Goal: Communication & Community: Answer question/provide support

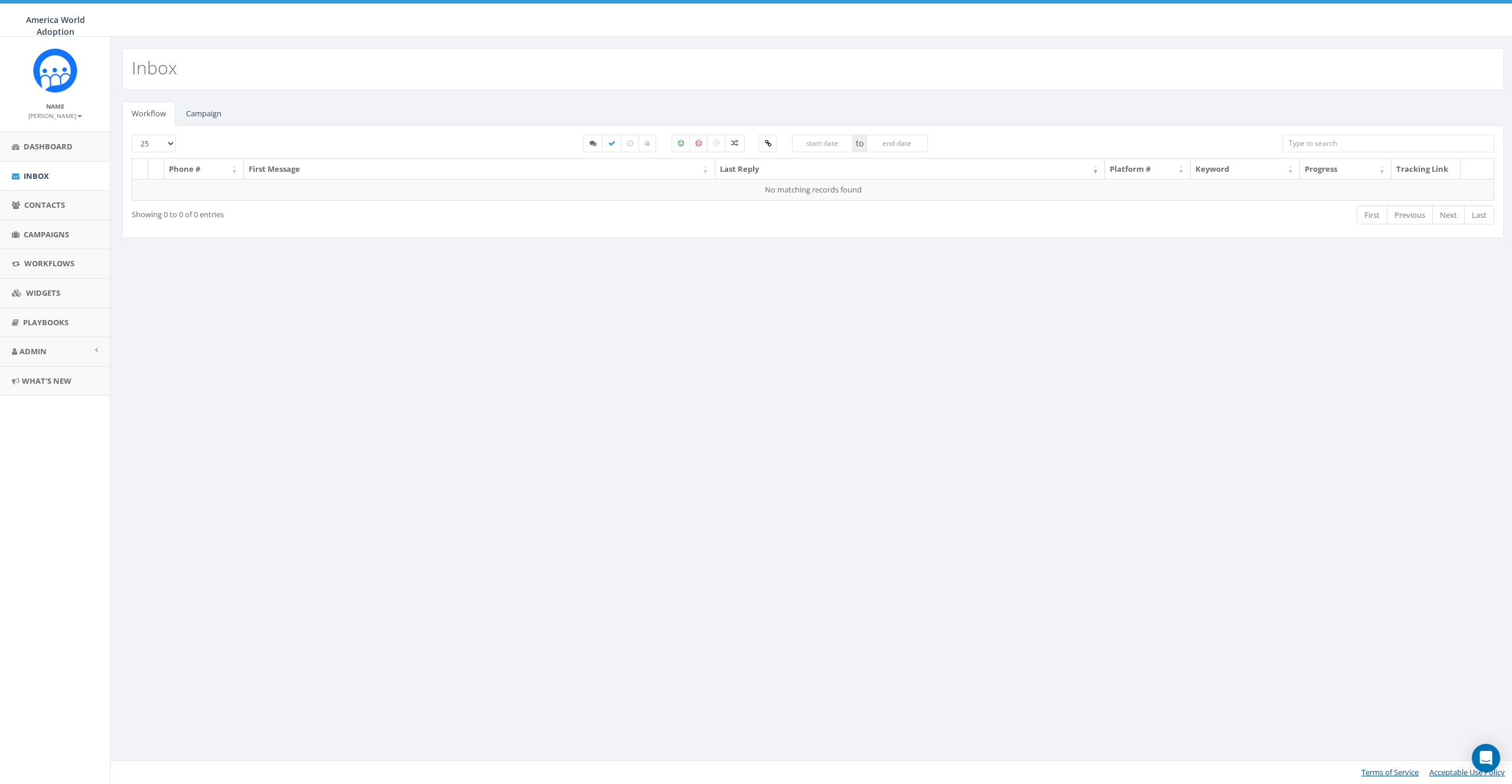
drag, startPoint x: 388, startPoint y: 292, endPoint x: 383, endPoint y: 279, distance: 13.9
click at [388, 288] on div "Inbox Workflow Campaign 25 50 100 to Phone # First Message Last Reply Platform …" at bounding box center [812, 410] width 1406 height 748
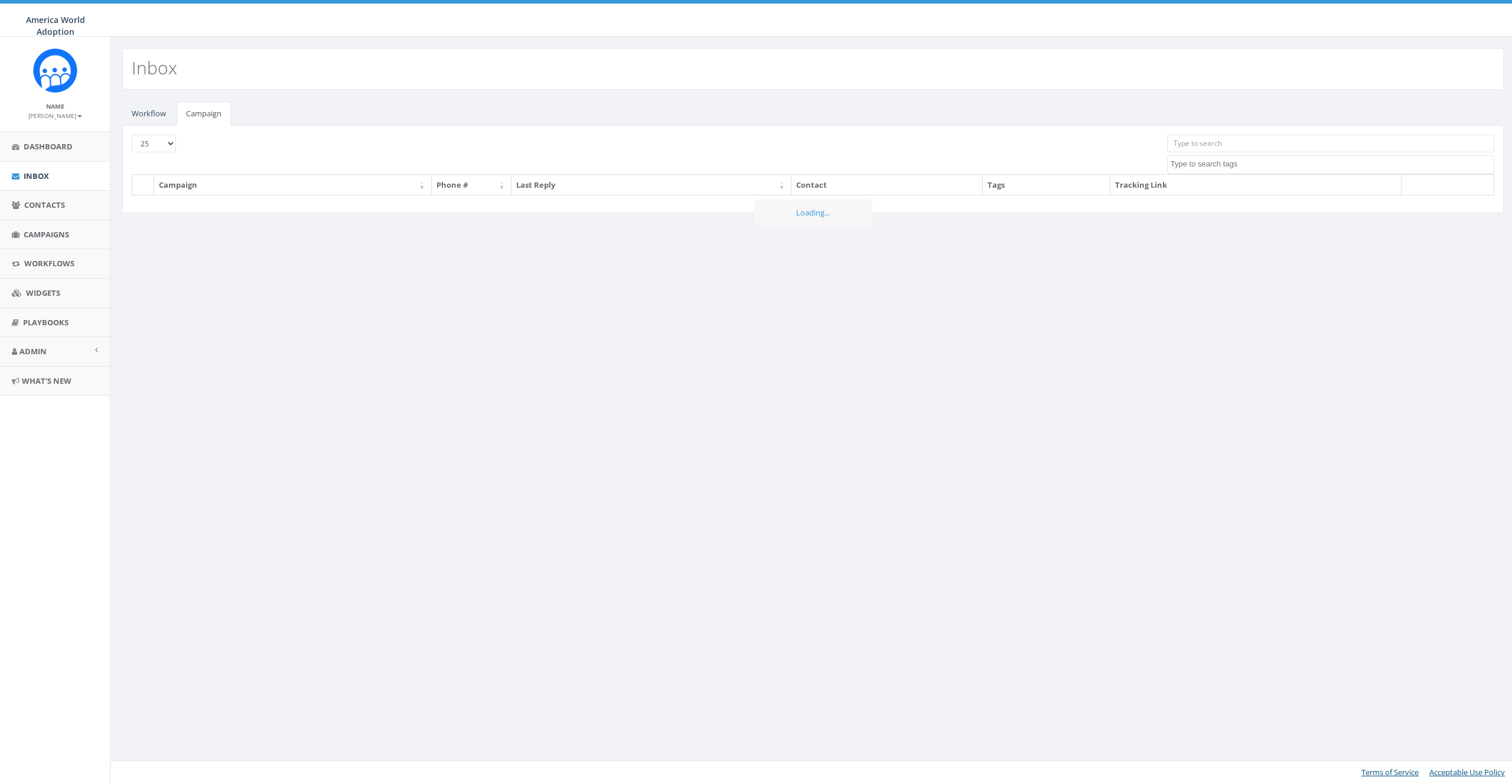
select select
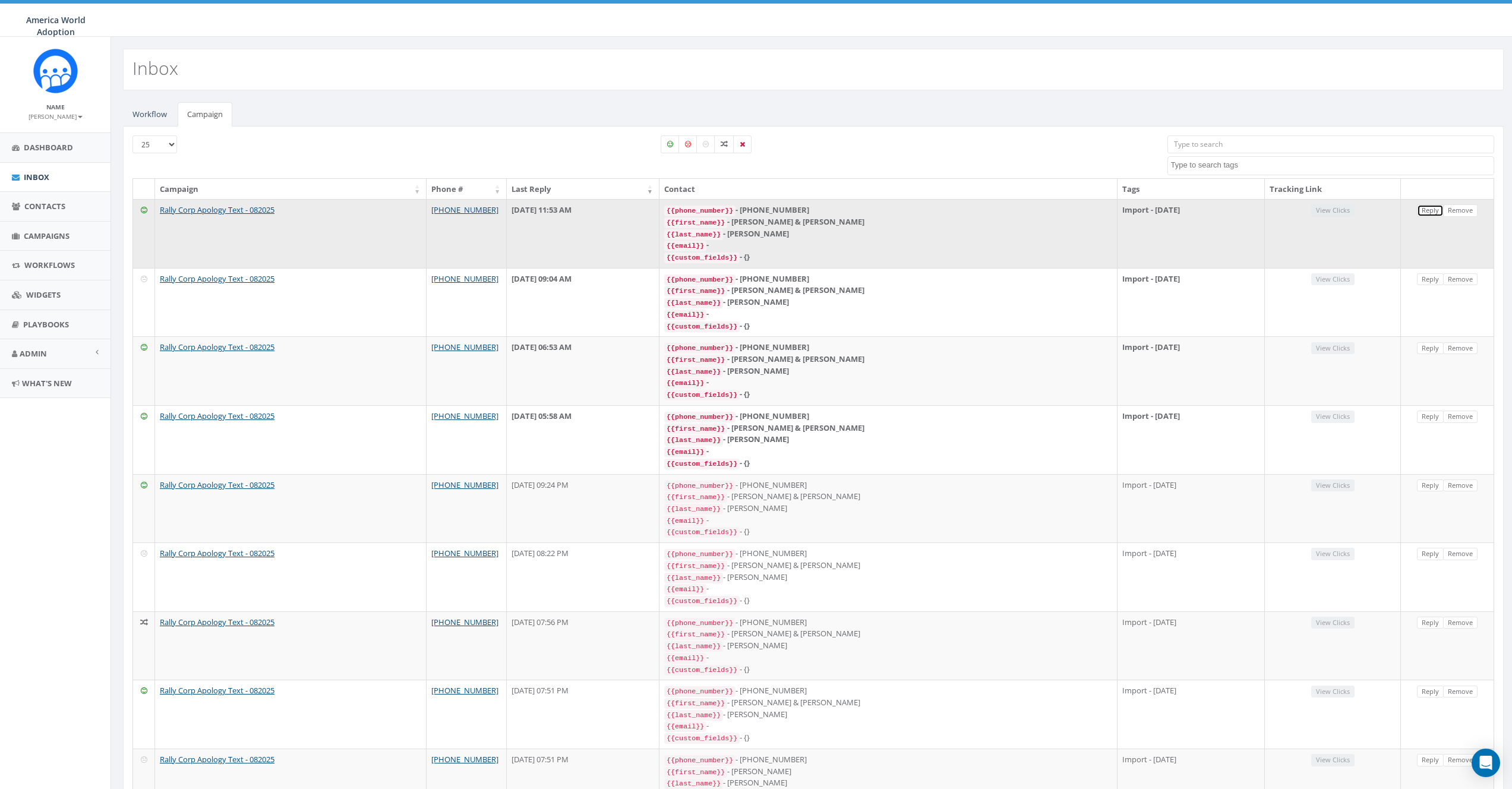
click at [1431, 208] on link "Reply" at bounding box center [1430, 211] width 27 height 13
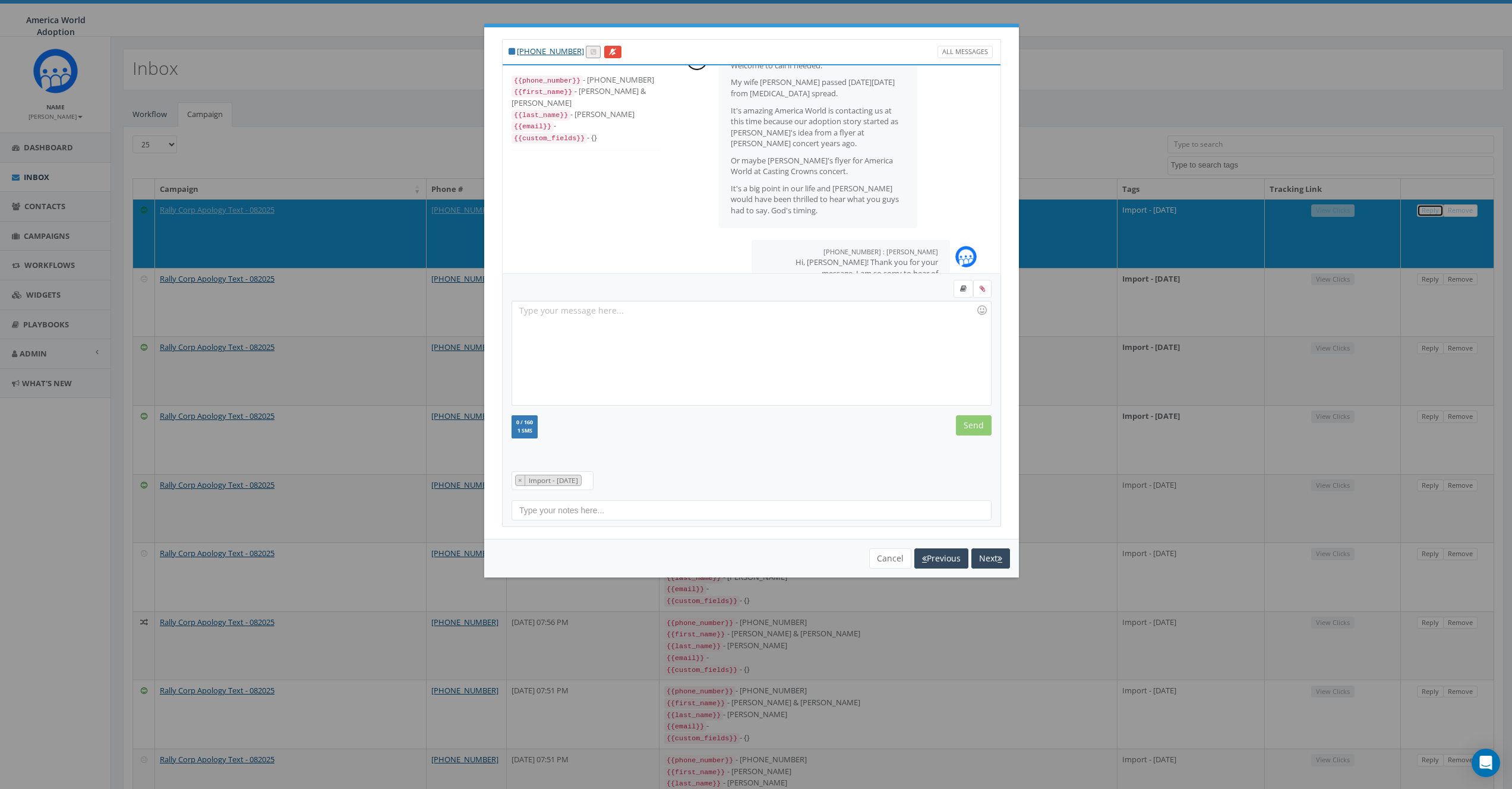
scroll to position [237, 0]
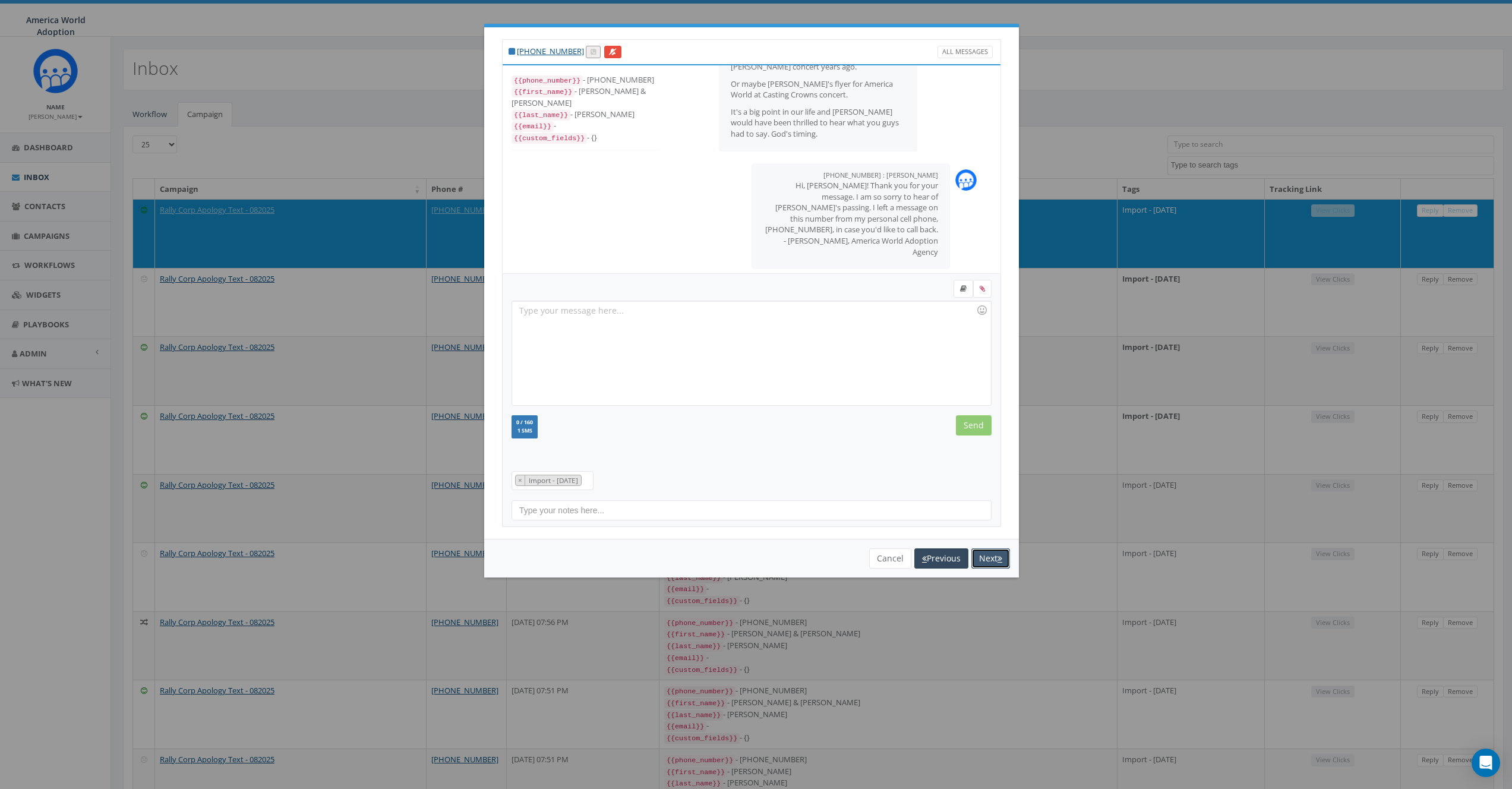
click at [991, 558] on button "Next" at bounding box center [990, 559] width 38 height 20
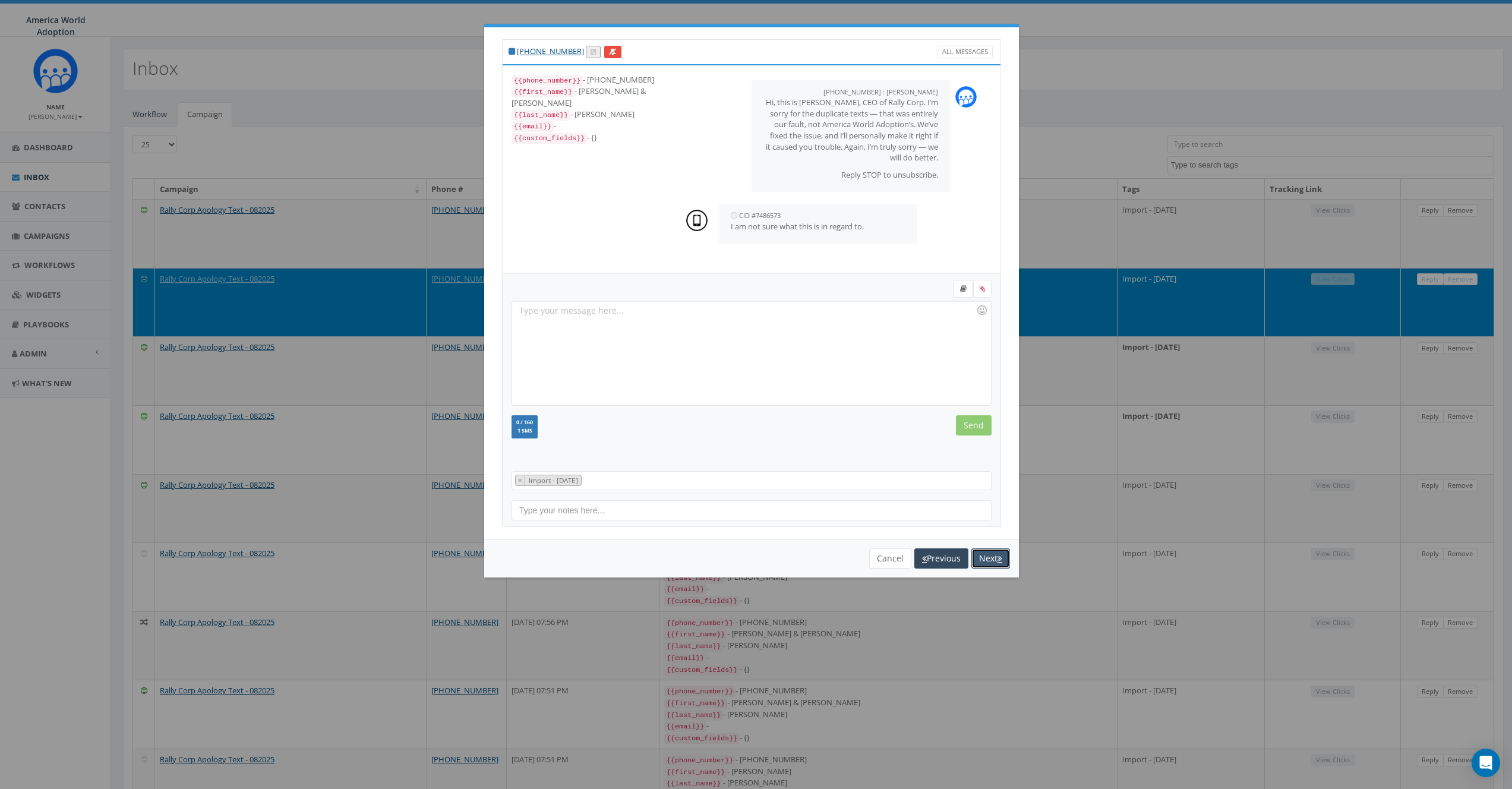
click at [991, 558] on button "Next" at bounding box center [990, 559] width 38 height 20
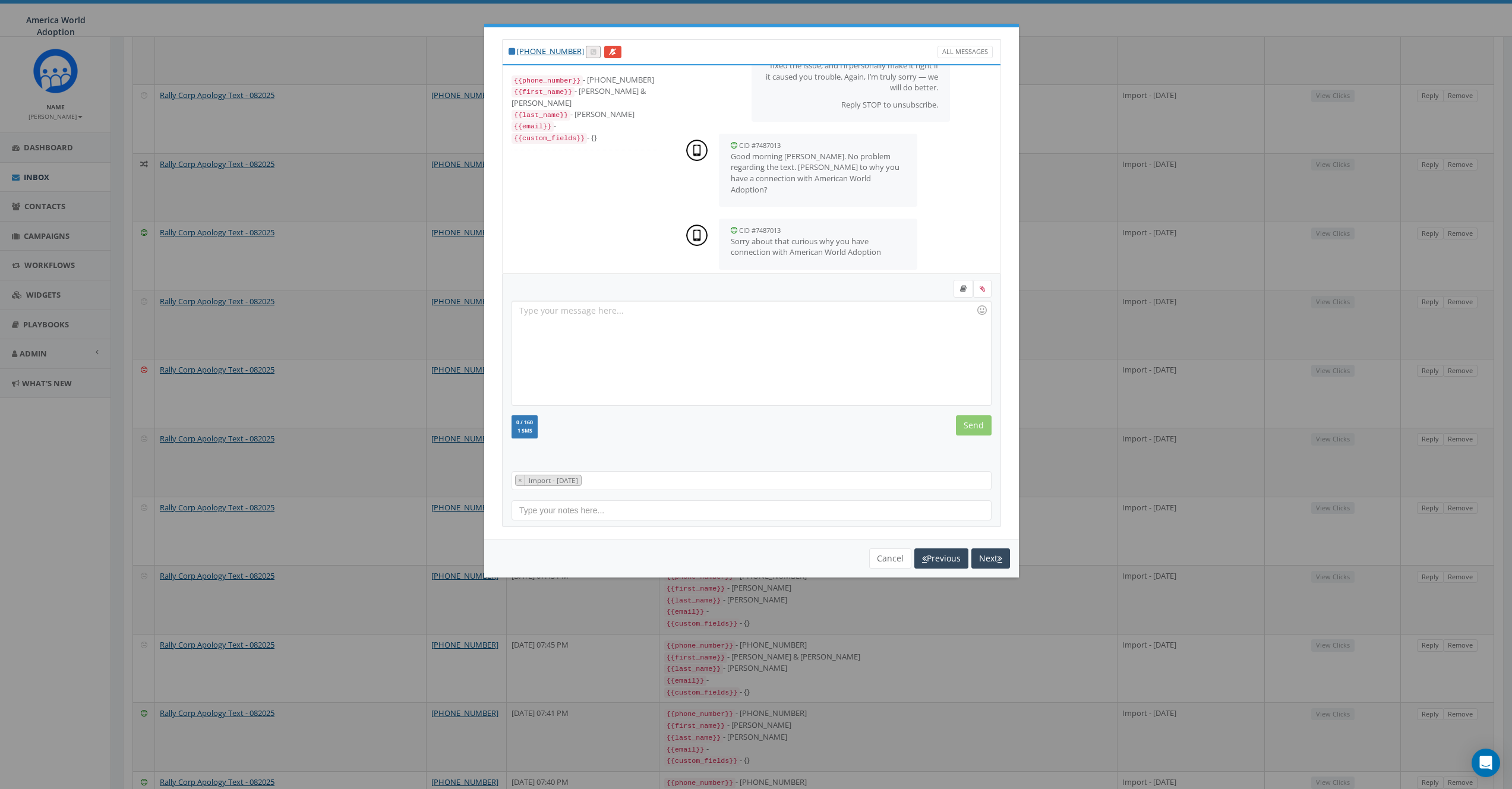
scroll to position [463, 0]
click at [769, 331] on div at bounding box center [751, 353] width 478 height 104
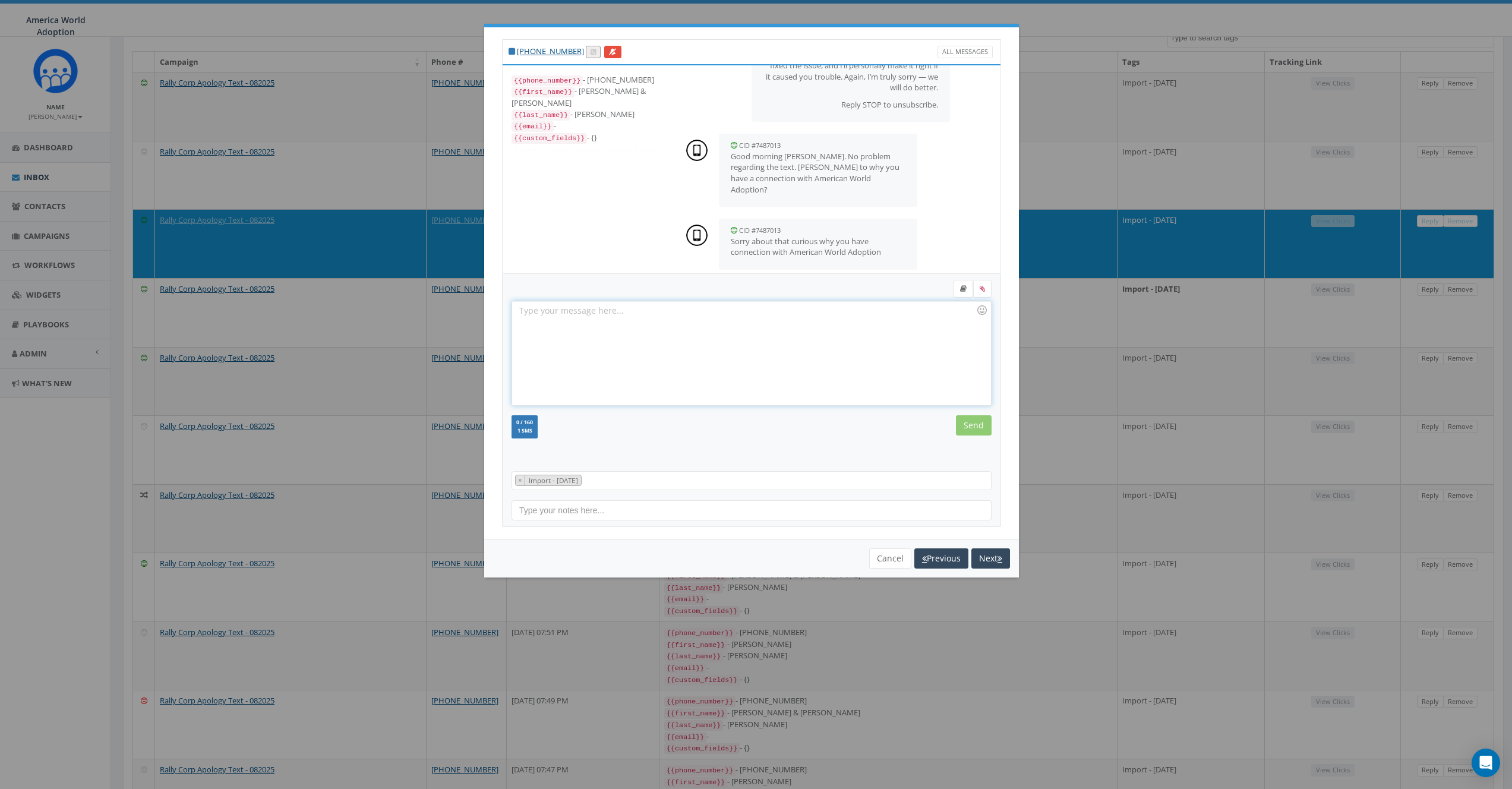
scroll to position [108, 0]
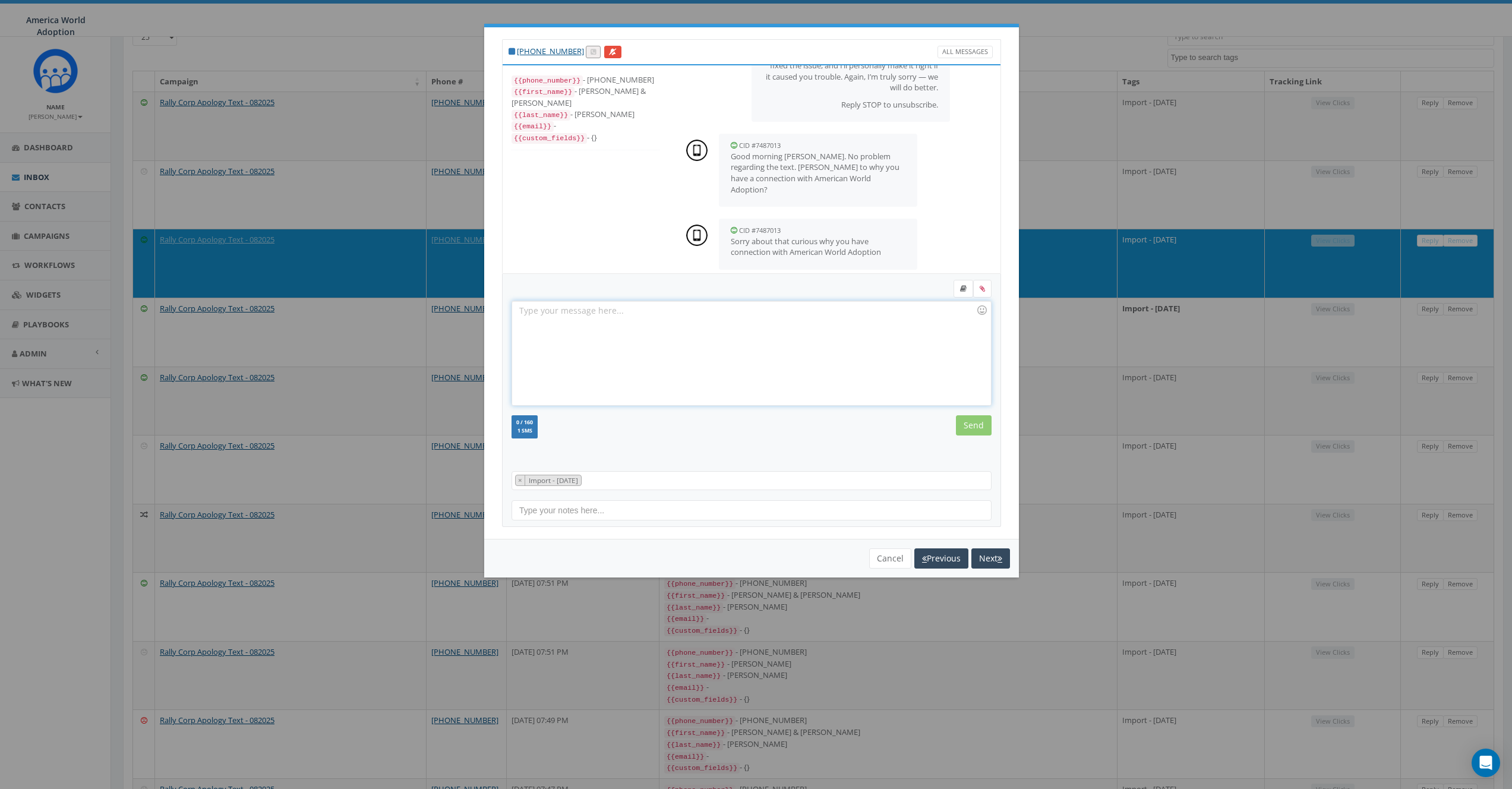
click at [561, 320] on div at bounding box center [751, 353] width 478 height 104
click at [631, 314] on div "They started as a customer and are fast friends. Now a donor myself. Great grou…" at bounding box center [751, 353] width 478 height 104
drag, startPoint x: 659, startPoint y: 322, endPoint x: 672, endPoint y: 344, distance: 25.6
click at [659, 322] on div "They started as a customer and were fast friends. Now a donor myself. Be sure t…" at bounding box center [751, 353] width 478 height 104
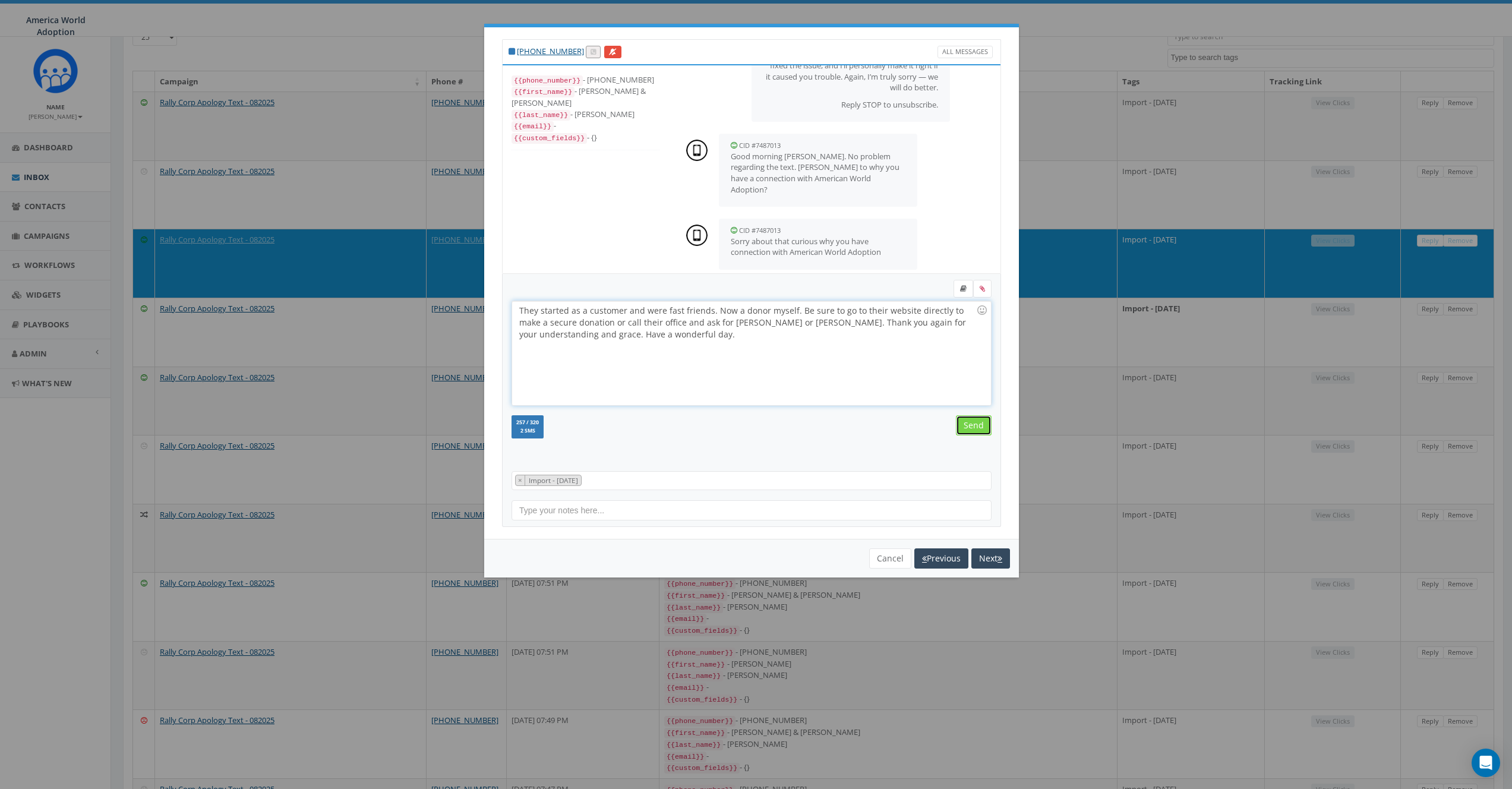
click at [969, 431] on input "Send" at bounding box center [973, 426] width 36 height 20
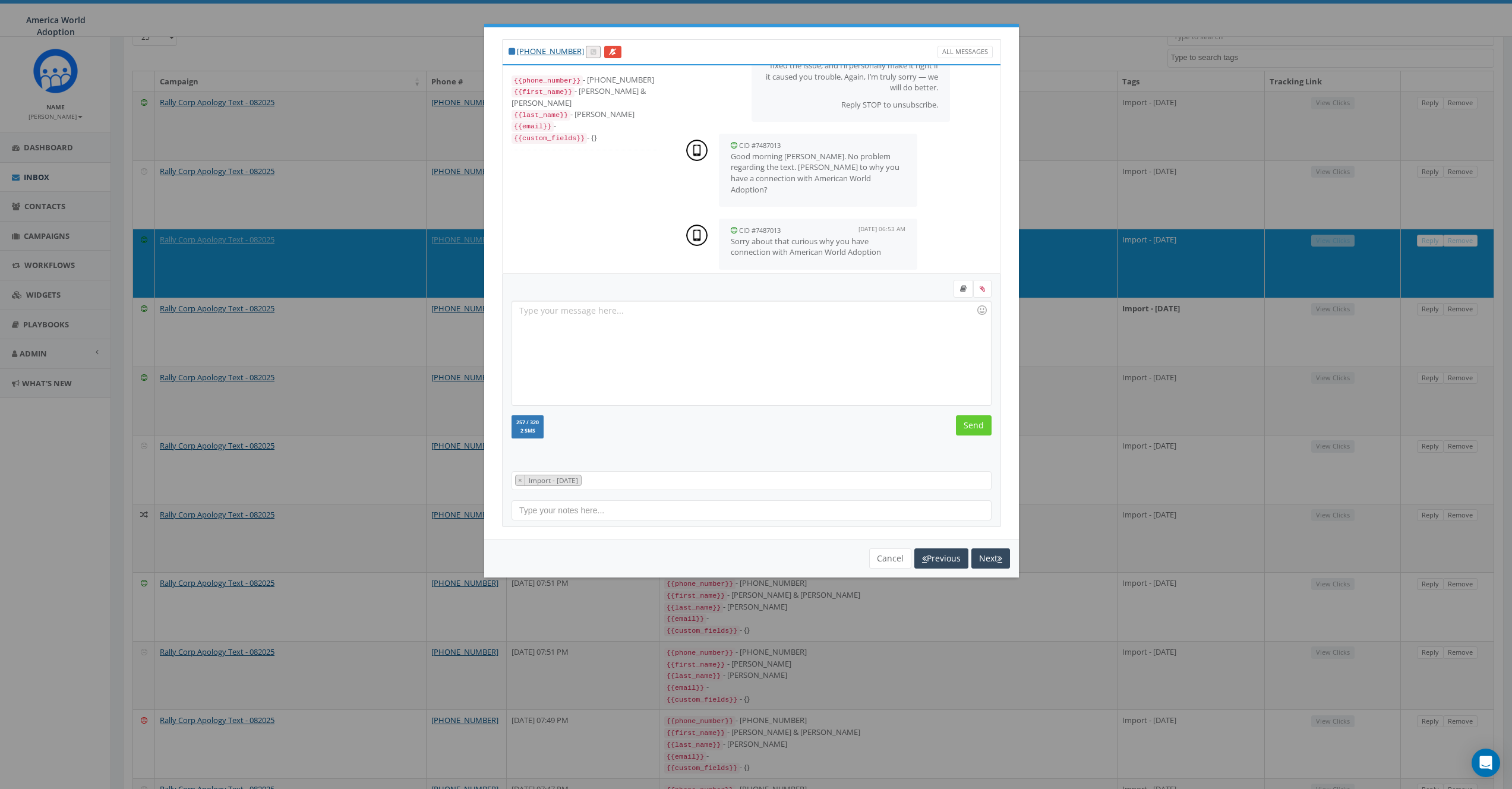
scroll to position [188, 0]
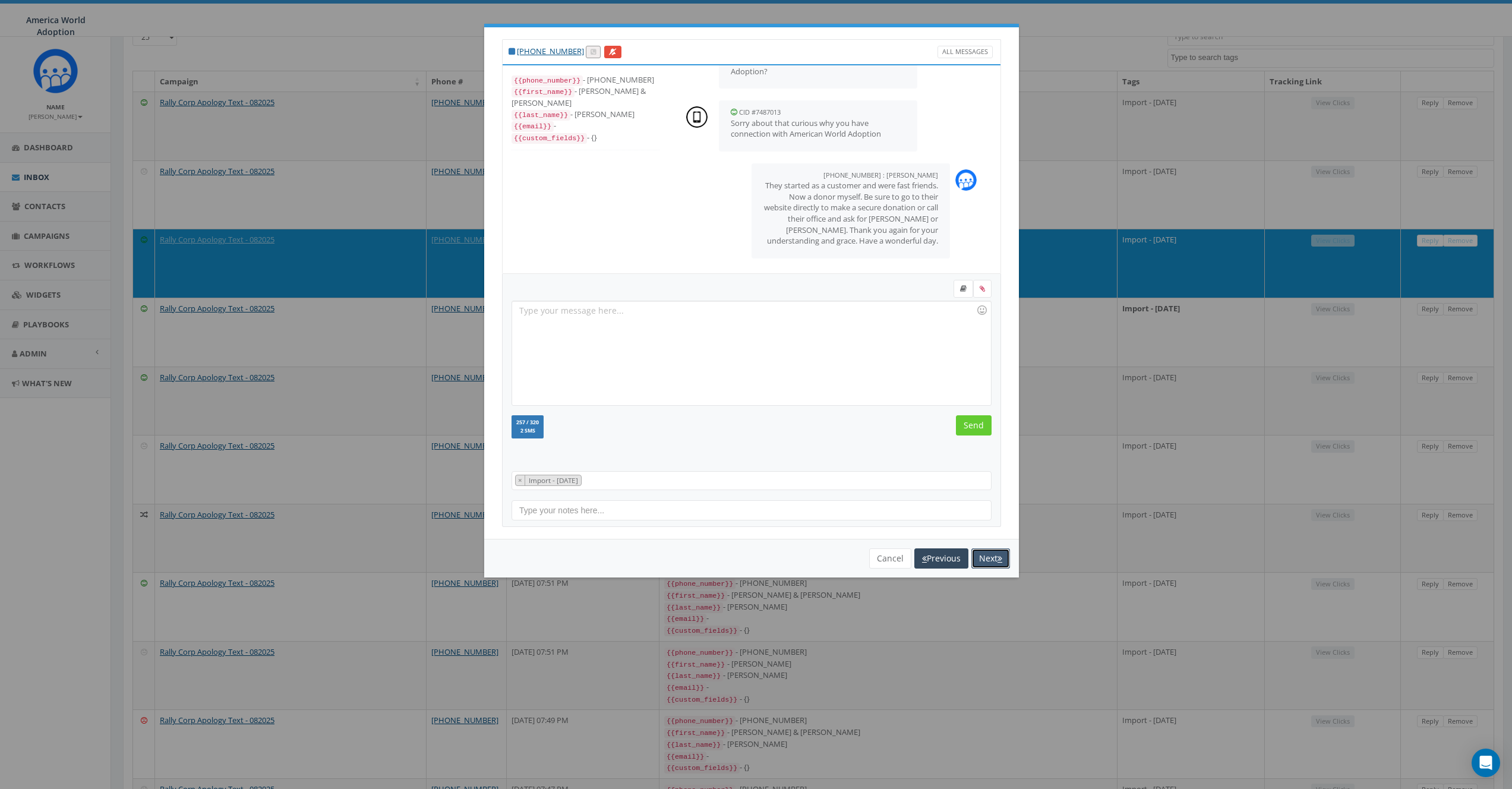
click at [985, 552] on button "Next" at bounding box center [990, 559] width 38 height 20
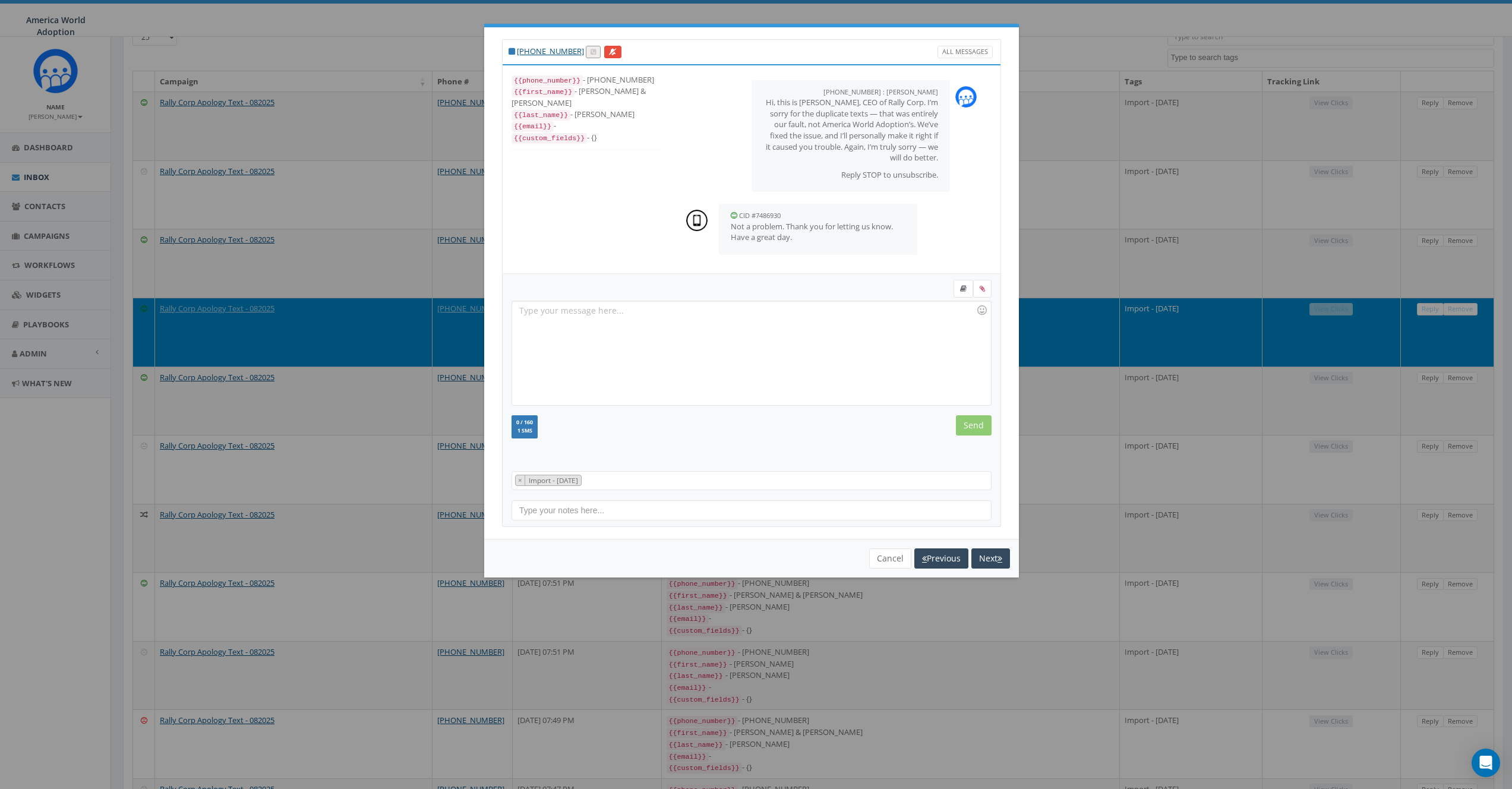
click at [773, 342] on div at bounding box center [751, 353] width 478 height 104
click at [982, 428] on input "Send" at bounding box center [973, 426] width 36 height 20
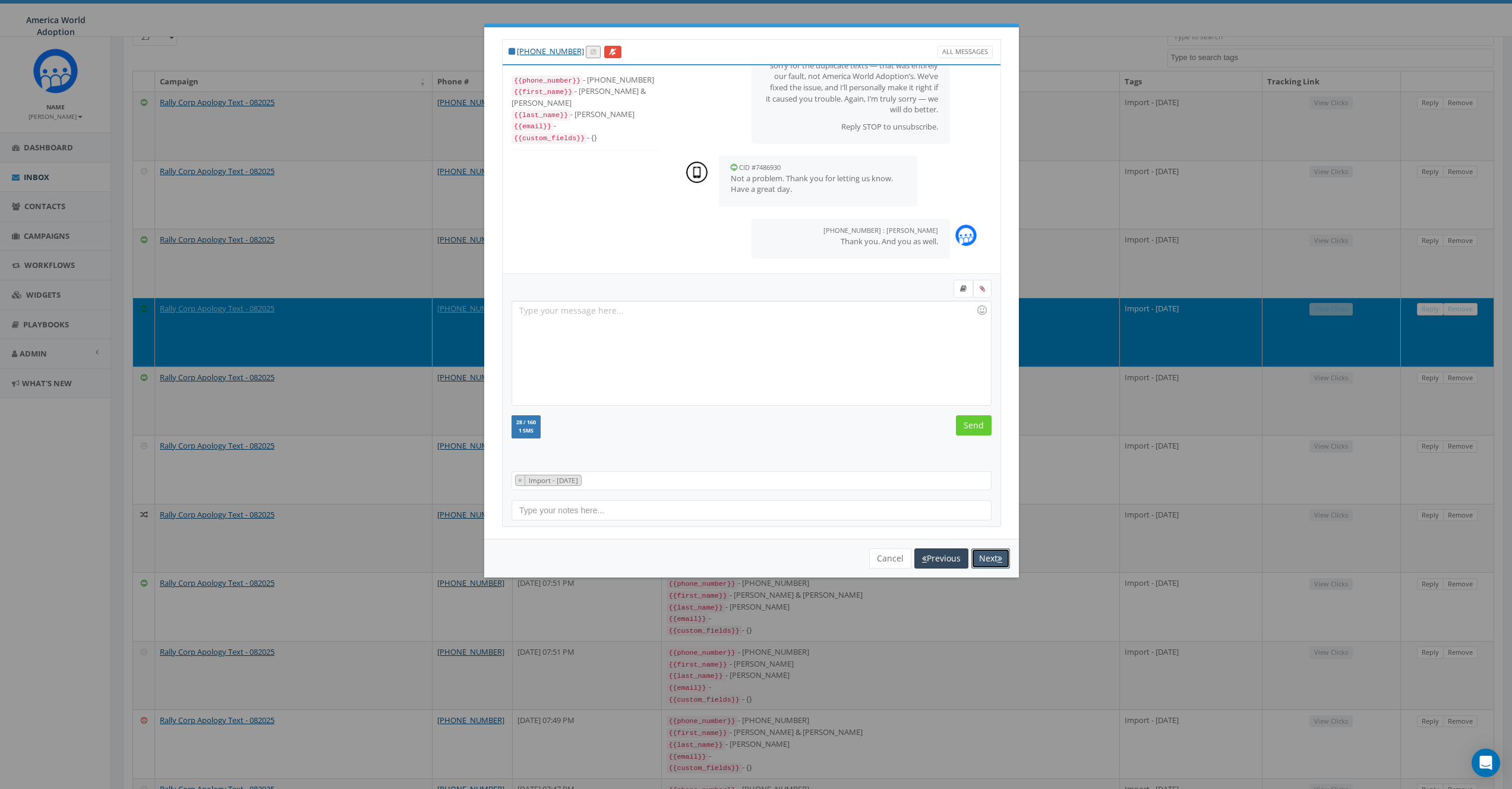
click at [987, 555] on button "Next" at bounding box center [990, 559] width 38 height 20
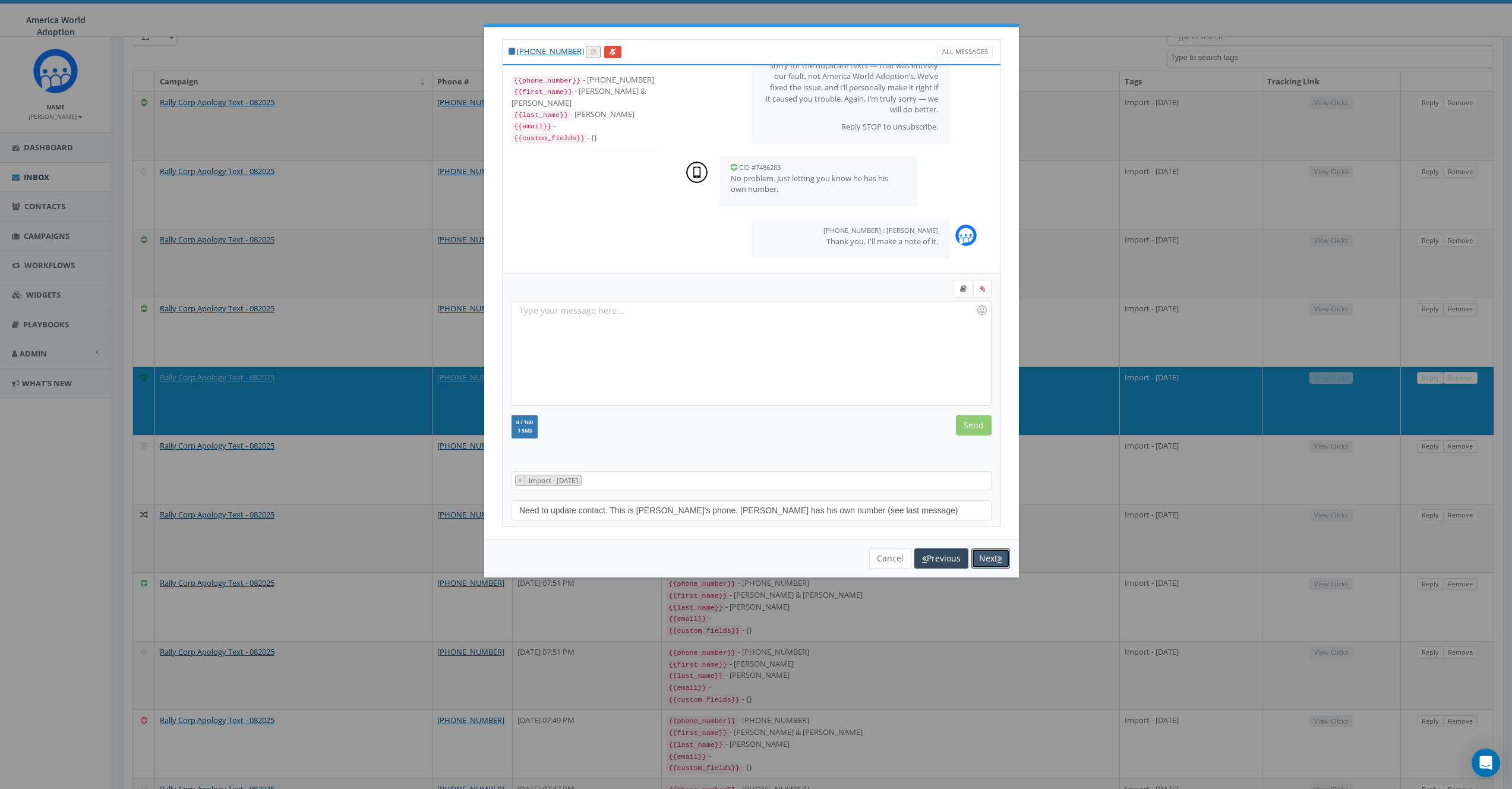
click at [987, 555] on button "Next" at bounding box center [990, 559] width 38 height 20
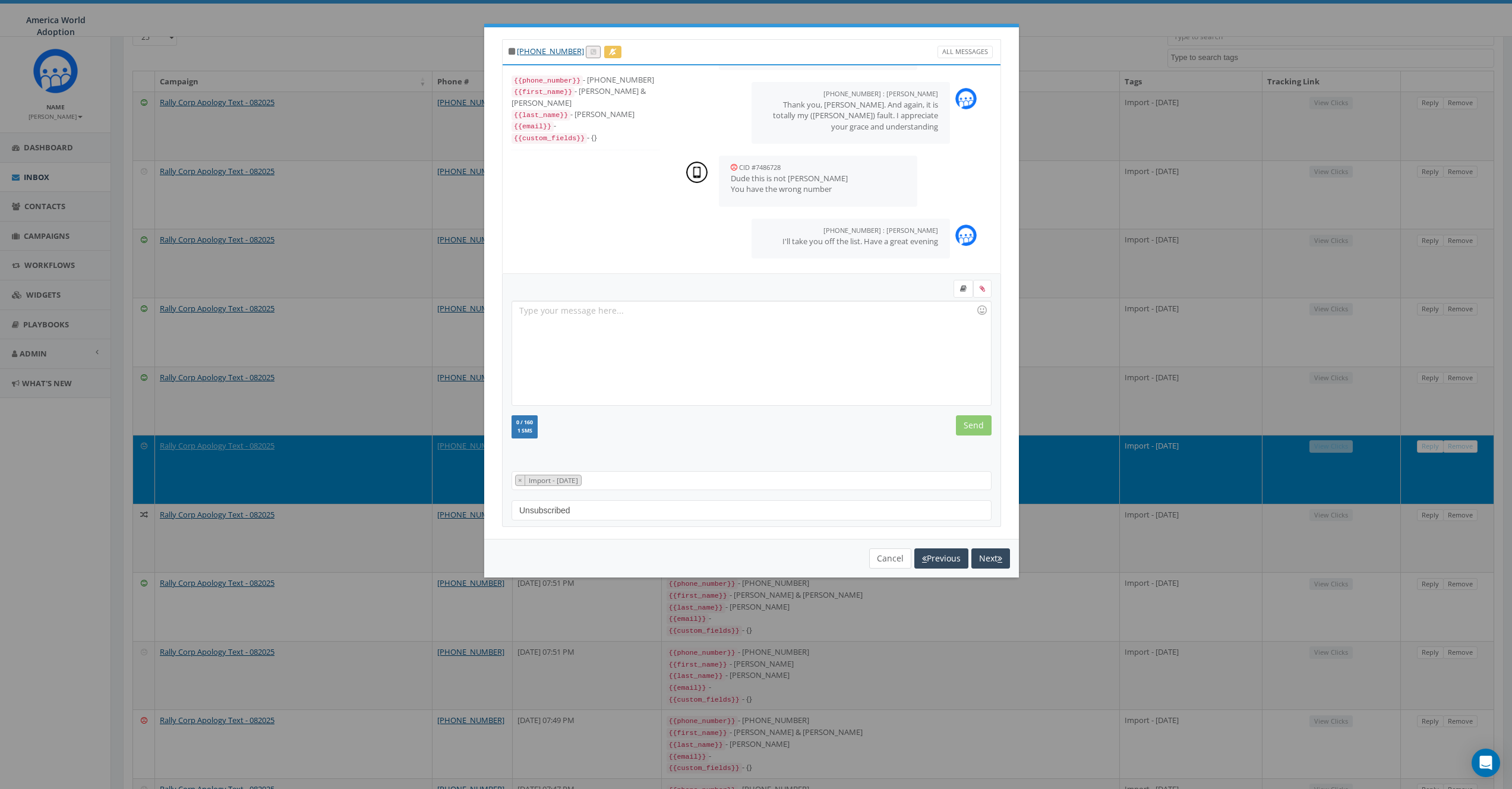
scroll to position [237, 0]
click at [890, 559] on button "Cancel" at bounding box center [890, 559] width 42 height 20
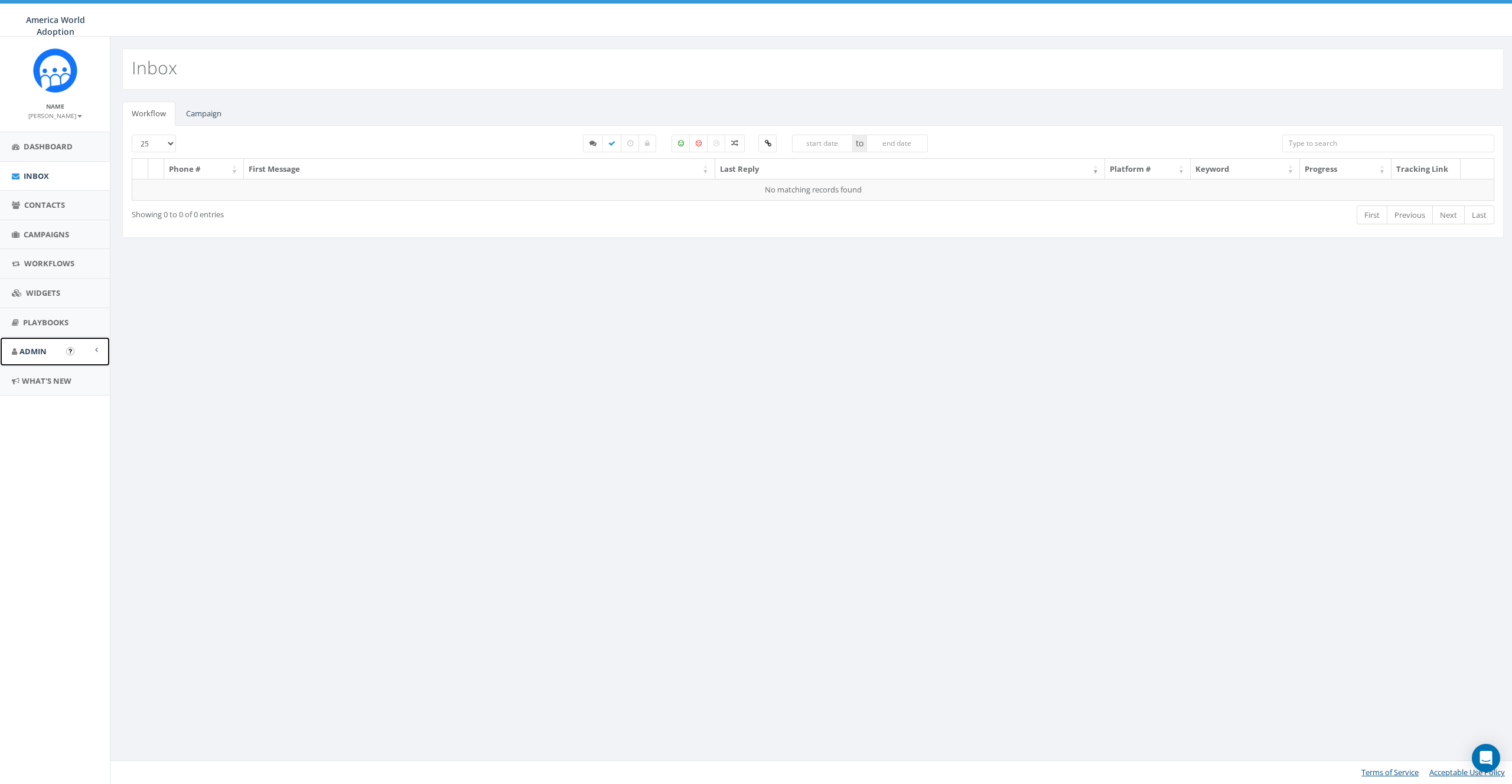
click at [37, 348] on span "Admin" at bounding box center [33, 352] width 27 height 11
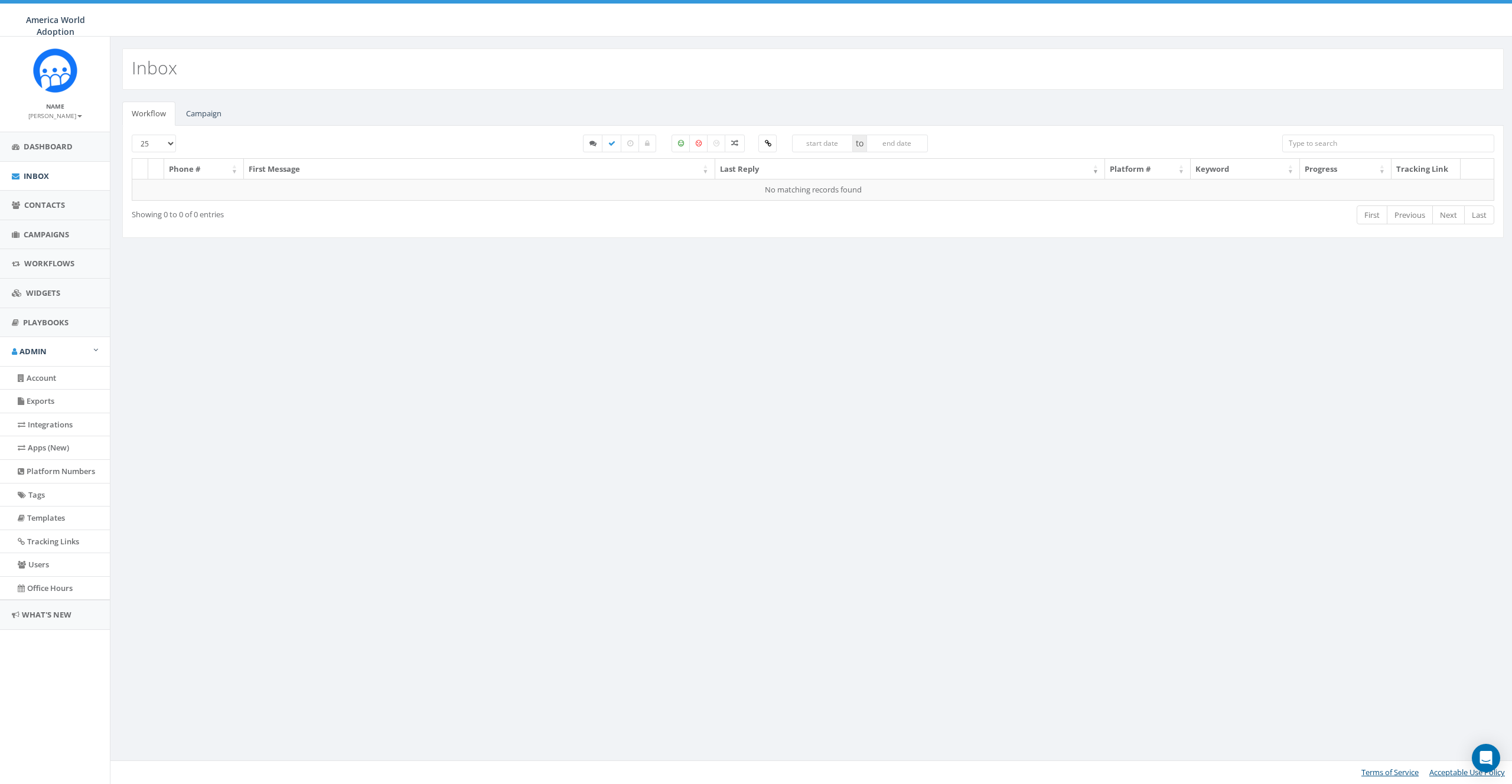
click at [53, 109] on small "Name" at bounding box center [55, 106] width 18 height 8
click at [55, 114] on small "[PERSON_NAME]" at bounding box center [55, 116] width 53 height 8
click at [54, 146] on link "Sign Out" at bounding box center [59, 148] width 94 height 15
